Goal: Information Seeking & Learning: Learn about a topic

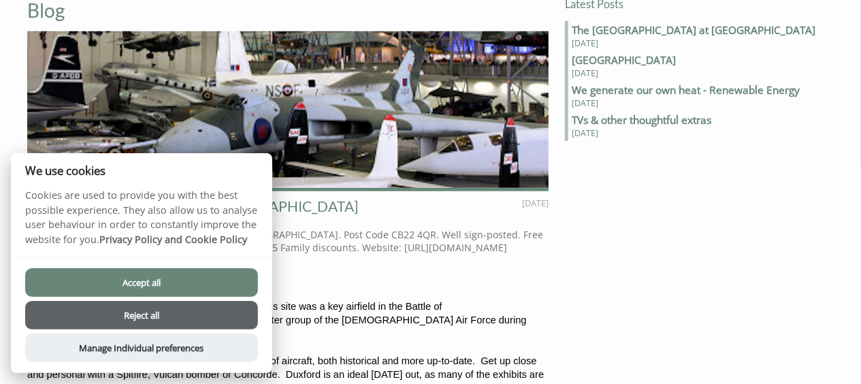
scroll to position [527, 0]
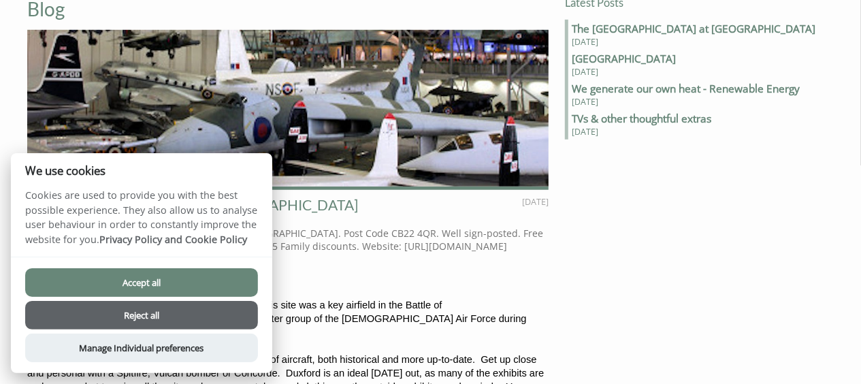
click at [93, 274] on button "Accept all" at bounding box center [141, 282] width 233 height 29
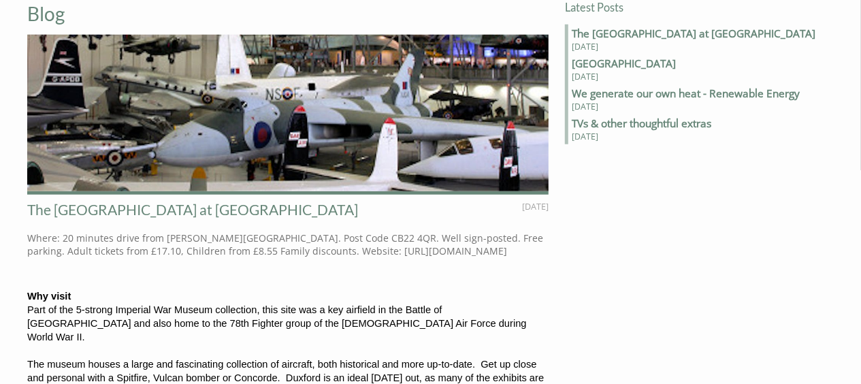
scroll to position [540, 0]
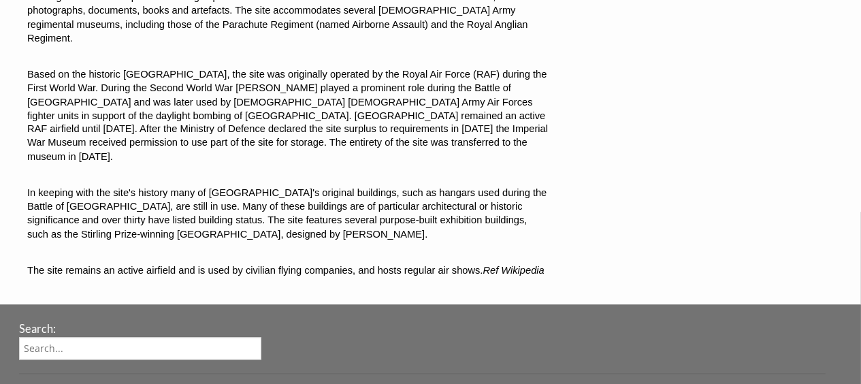
scroll to position [1173, 0]
